Goal: Find specific page/section: Find specific page/section

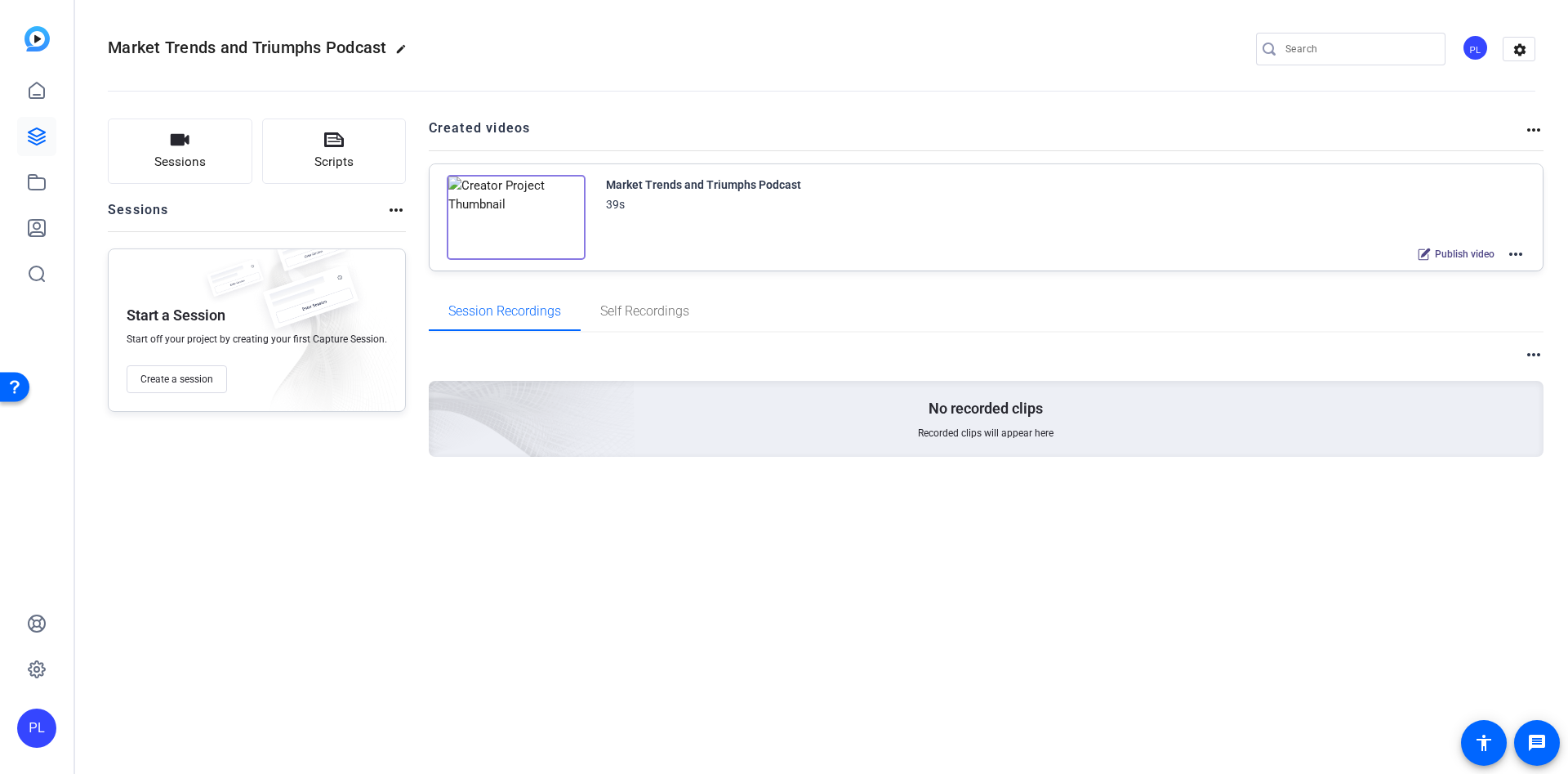
click at [510, 213] on img at bounding box center [516, 217] width 139 height 85
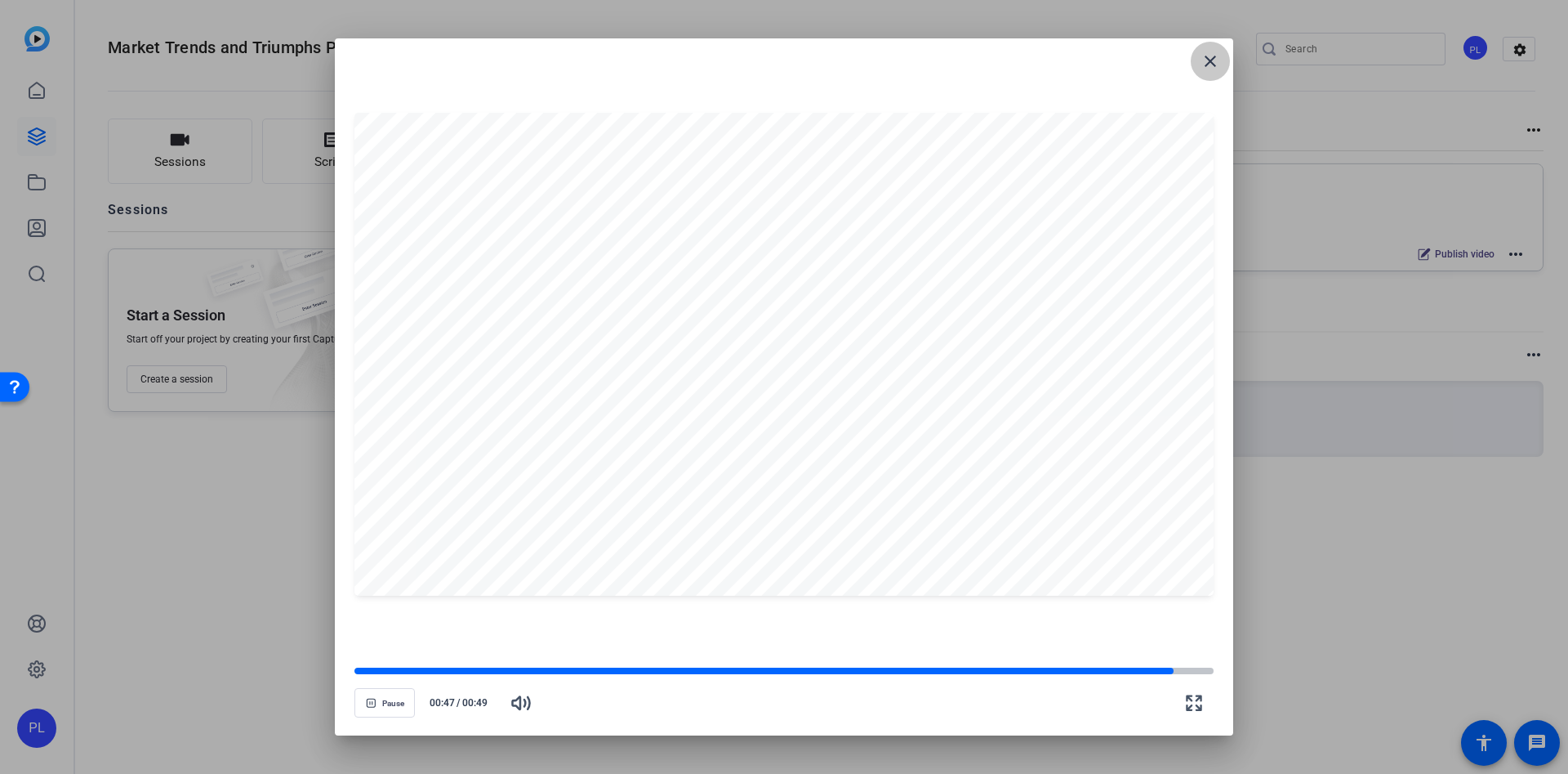
click at [1224, 55] on span at bounding box center [1211, 61] width 40 height 40
